Goal: Task Accomplishment & Management: Manage account settings

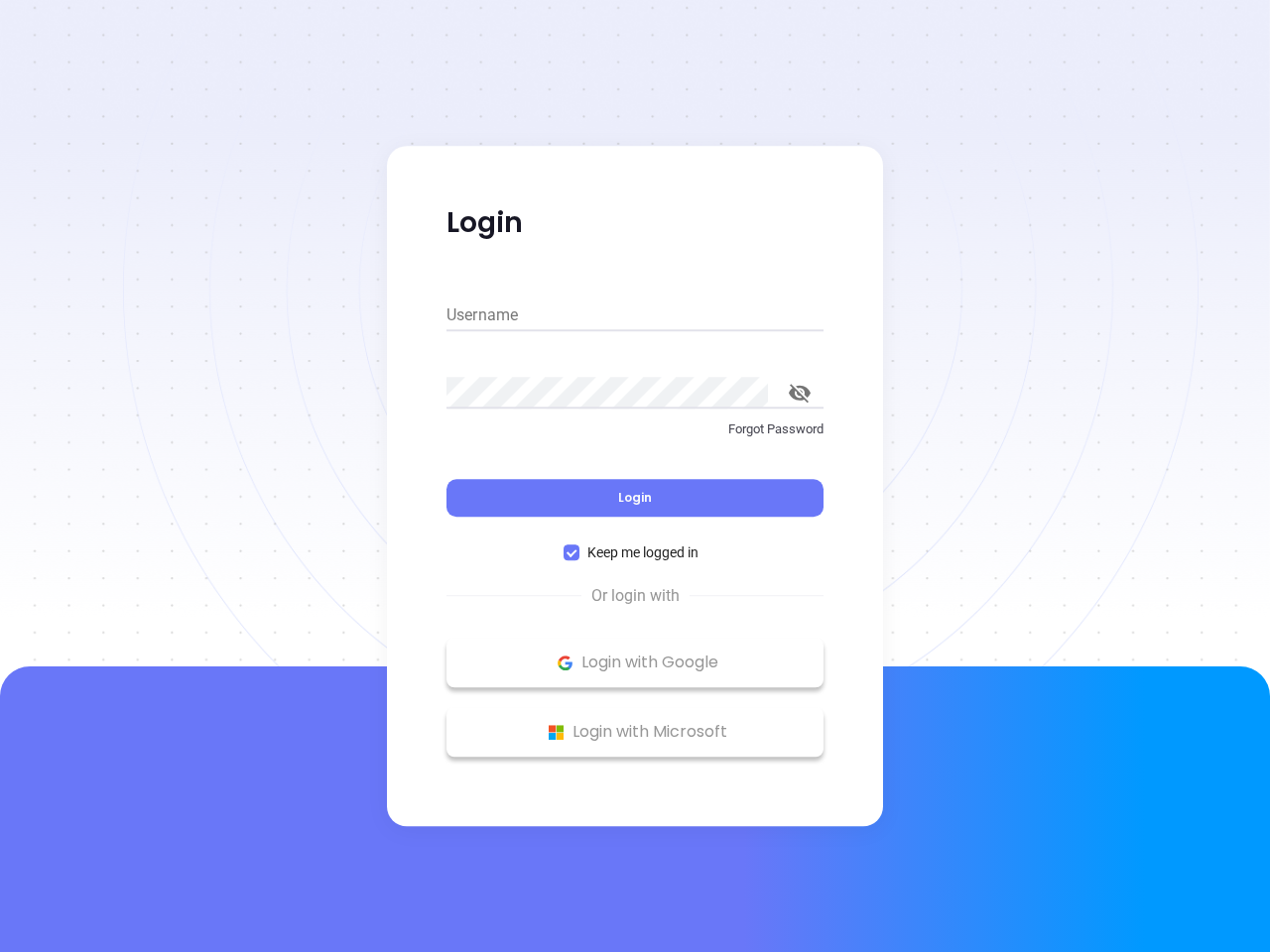
click at [635, 476] on div "Login" at bounding box center [635, 486] width 377 height 62
click at [635, 316] on input "Username" at bounding box center [635, 316] width 377 height 32
click at [799, 393] on icon "toggle password visibility" at bounding box center [799, 393] width 22 height 19
click at [635, 497] on span "Login" at bounding box center [635, 496] width 34 height 17
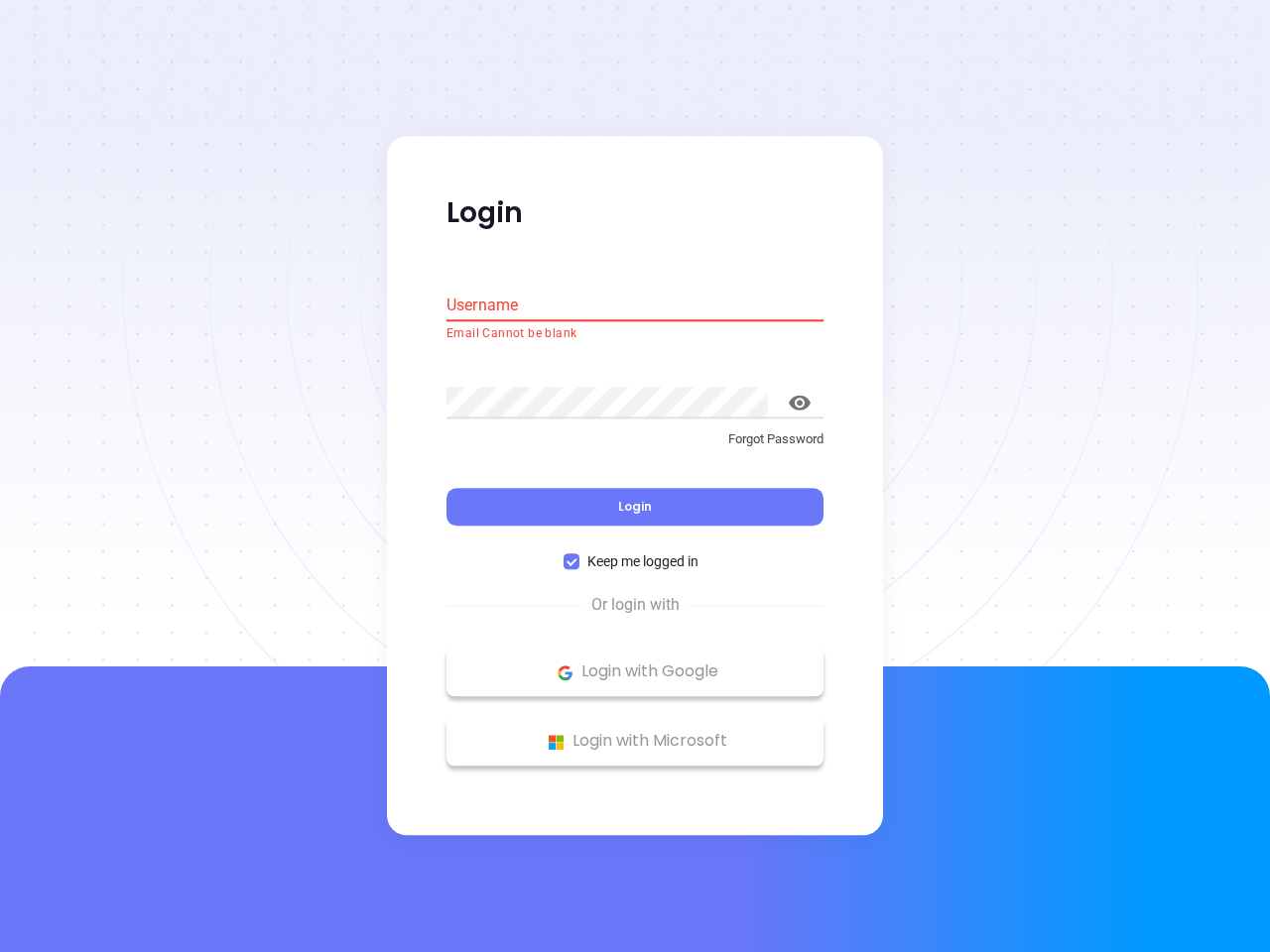
click at [635, 552] on span "Keep me logged in" at bounding box center [642, 562] width 127 height 22
click at [579, 554] on input "Keep me logged in" at bounding box center [571, 562] width 16 height 16
checkbox input "false"
click at [635, 662] on p "Login with Google" at bounding box center [635, 672] width 357 height 30
click at [635, 732] on p "Login with Microsoft" at bounding box center [635, 742] width 357 height 30
